Goal: Transaction & Acquisition: Purchase product/service

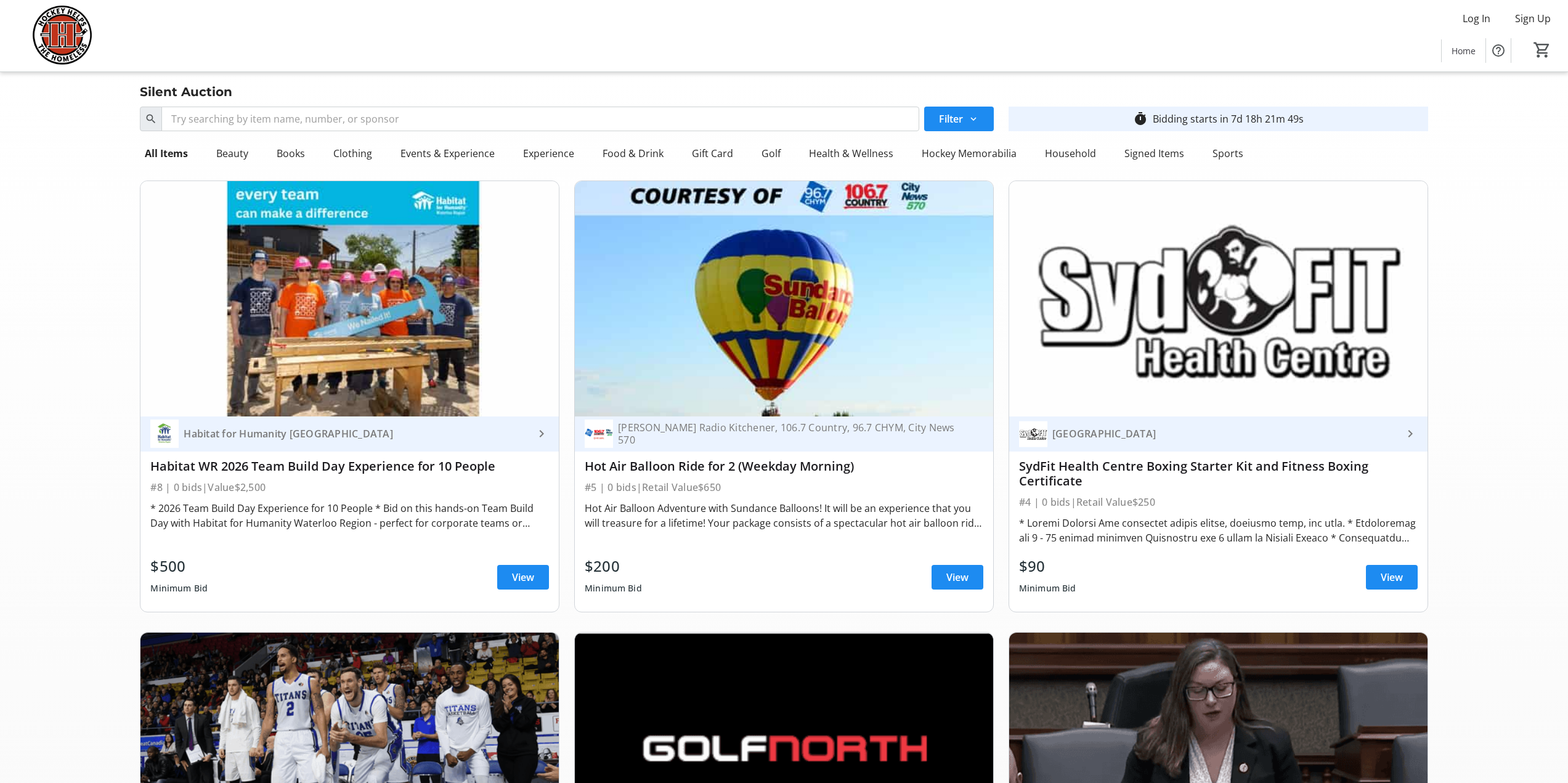
scroll to position [8827, 0]
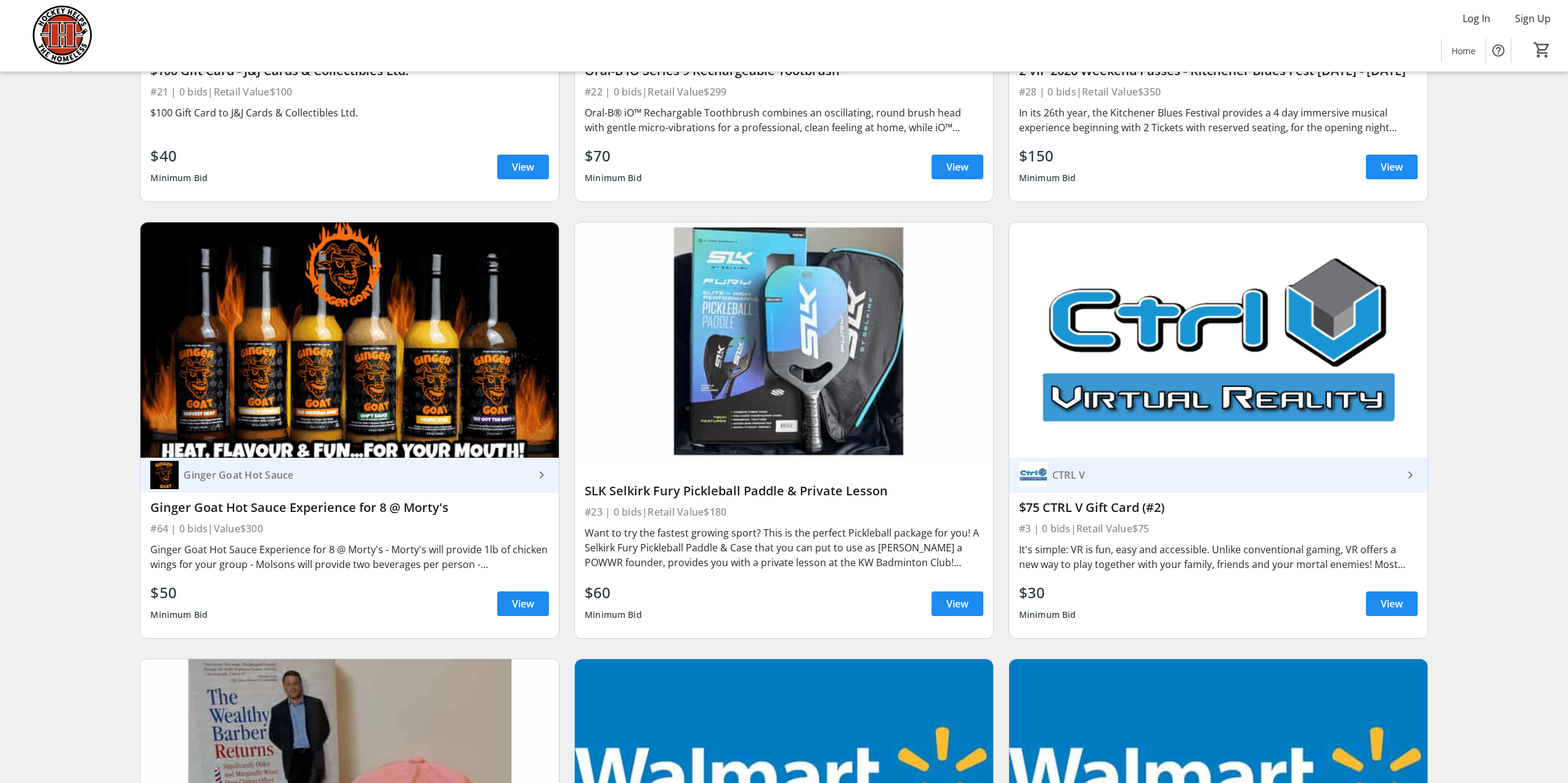
scroll to position [3511, 0]
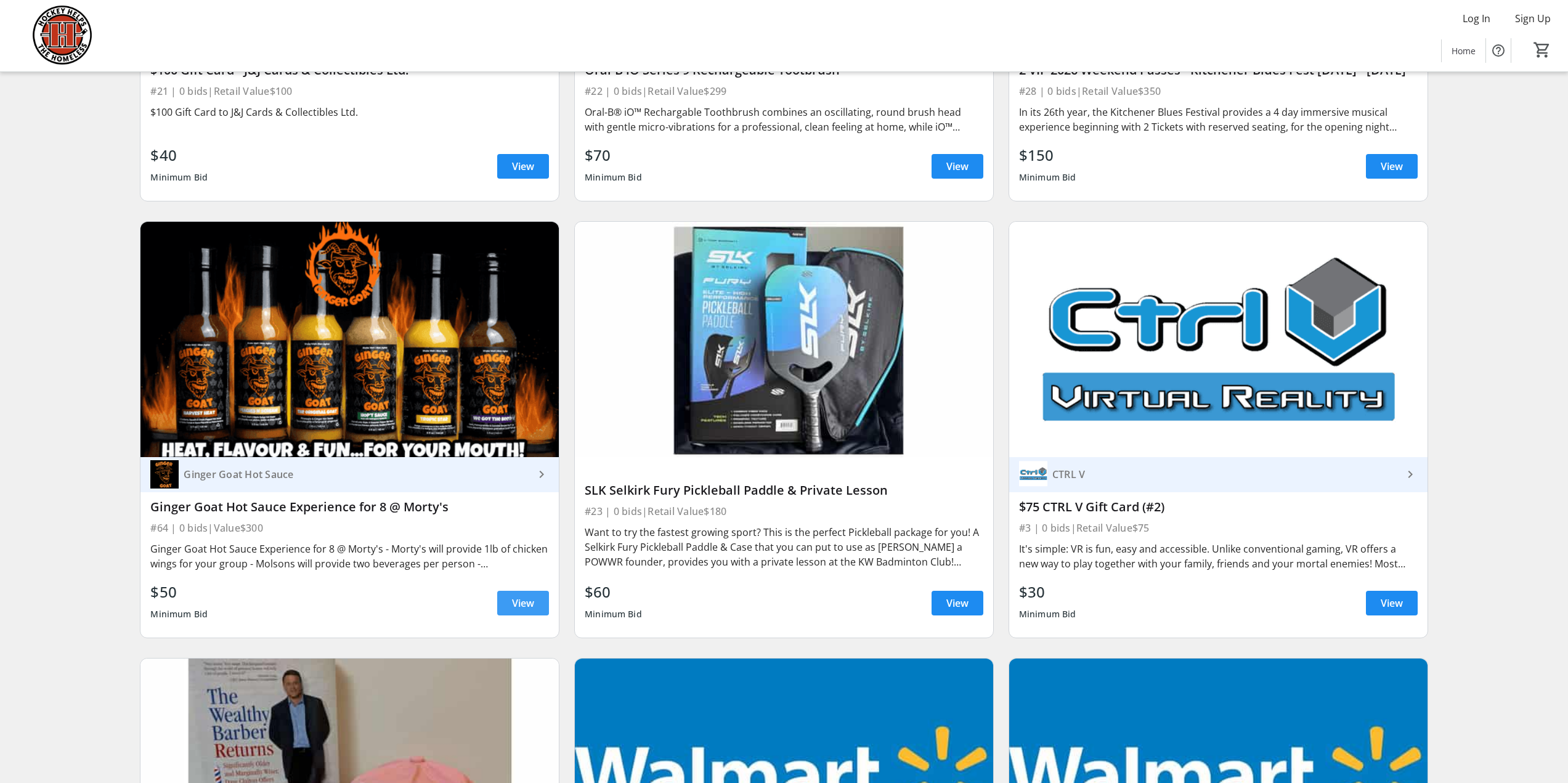
click at [519, 603] on span "View" at bounding box center [522, 603] width 22 height 14
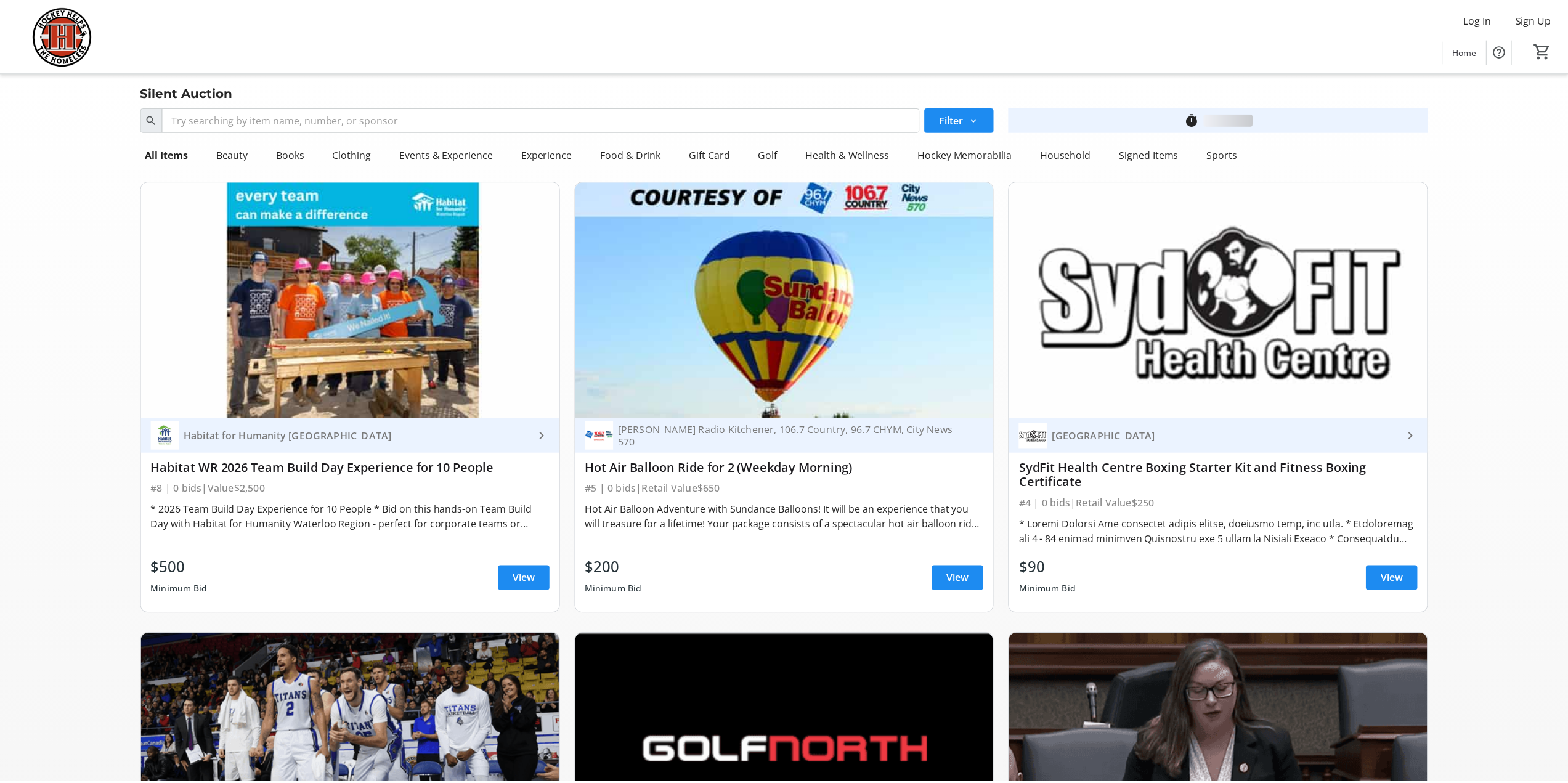
scroll to position [3511, 0]
